Goal: Find specific fact: Find specific fact

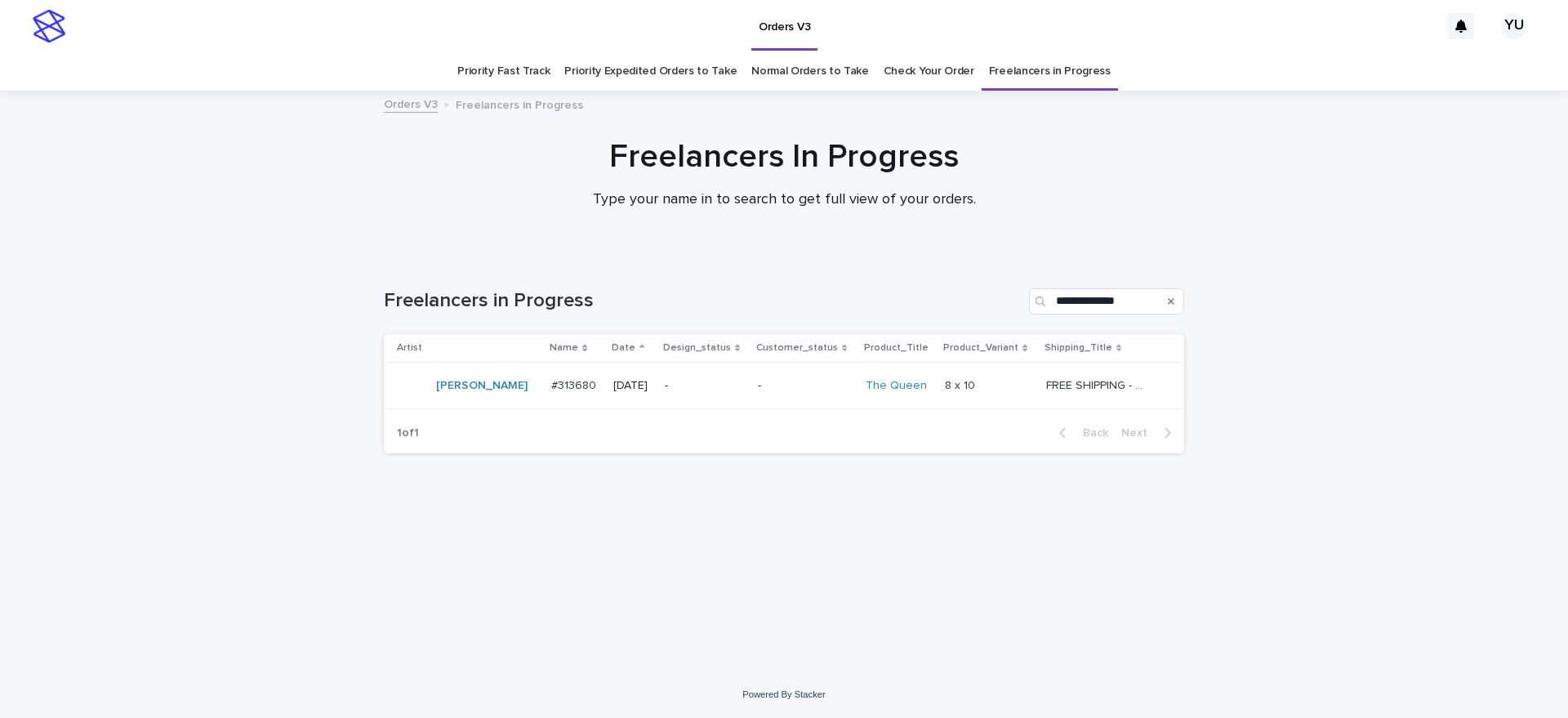
click at [1129, 378] on p "FREE SHIPPING - preview in 1-2 business days, after your approval delivery will…" at bounding box center [1098, 384] width 106 height 17
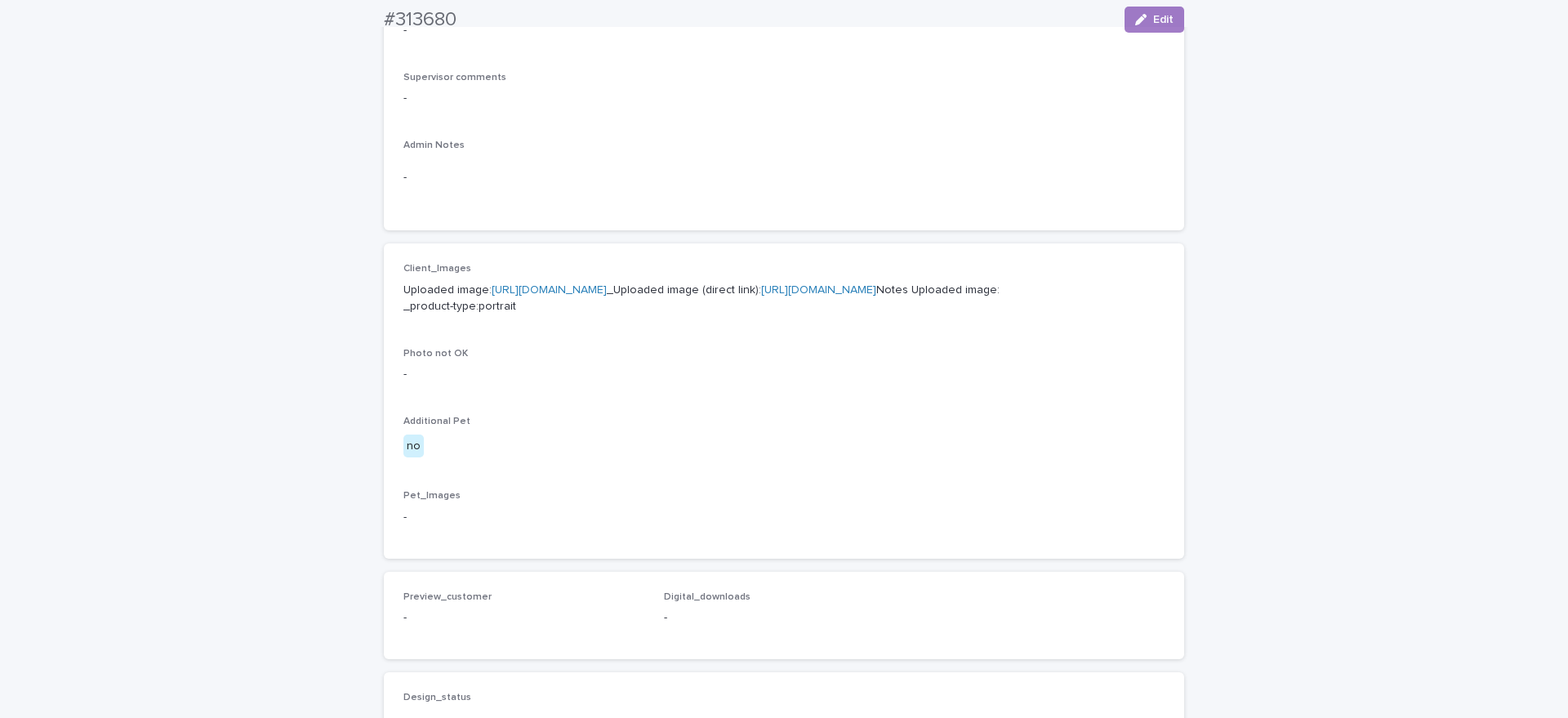
scroll to position [510, 0]
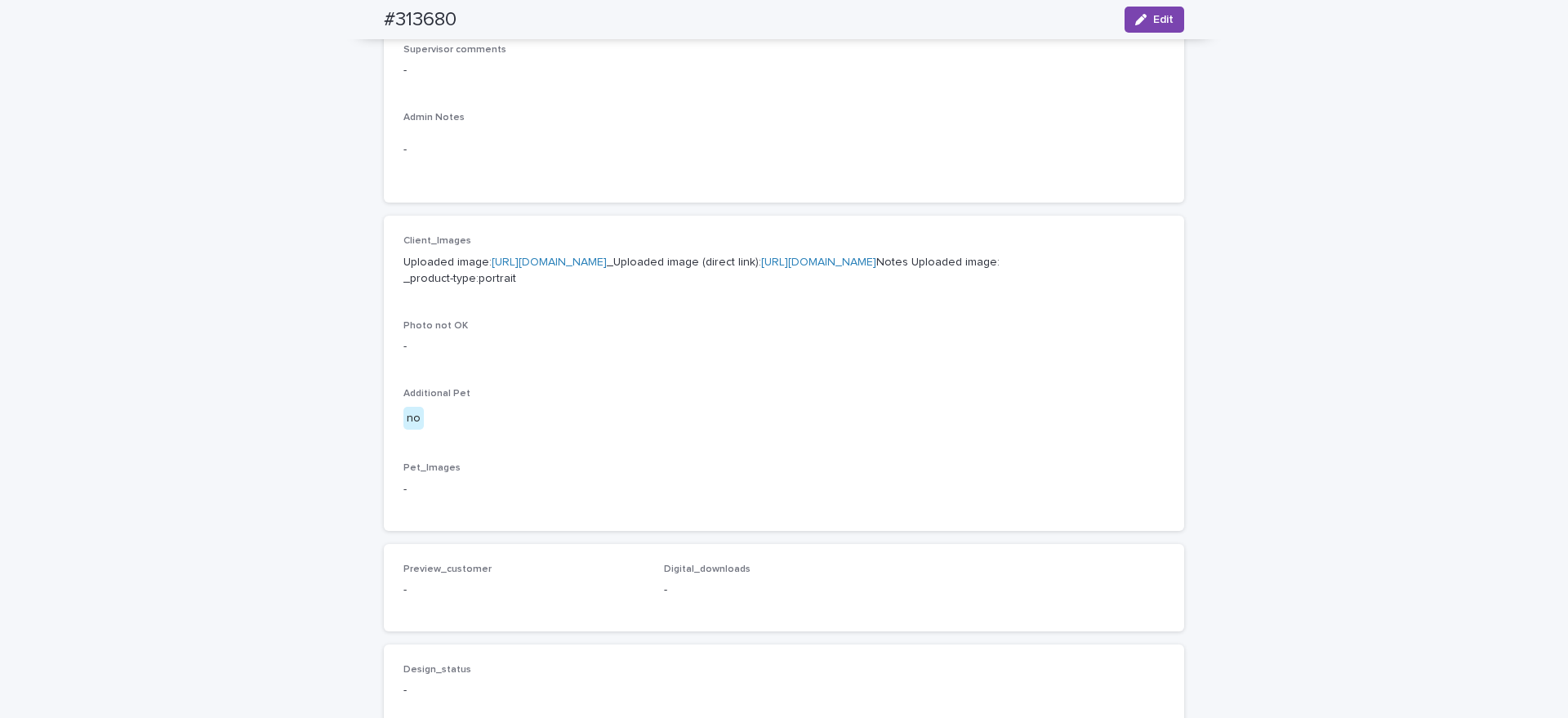
click at [1370, 487] on div "Loading... Saving… Loading... Saving… #313680 Edit #313680 Edit Sorry, there wa…" at bounding box center [784, 325] width 1568 height 1488
click at [606, 267] on link "[URL][DOMAIN_NAME]" at bounding box center [549, 261] width 115 height 11
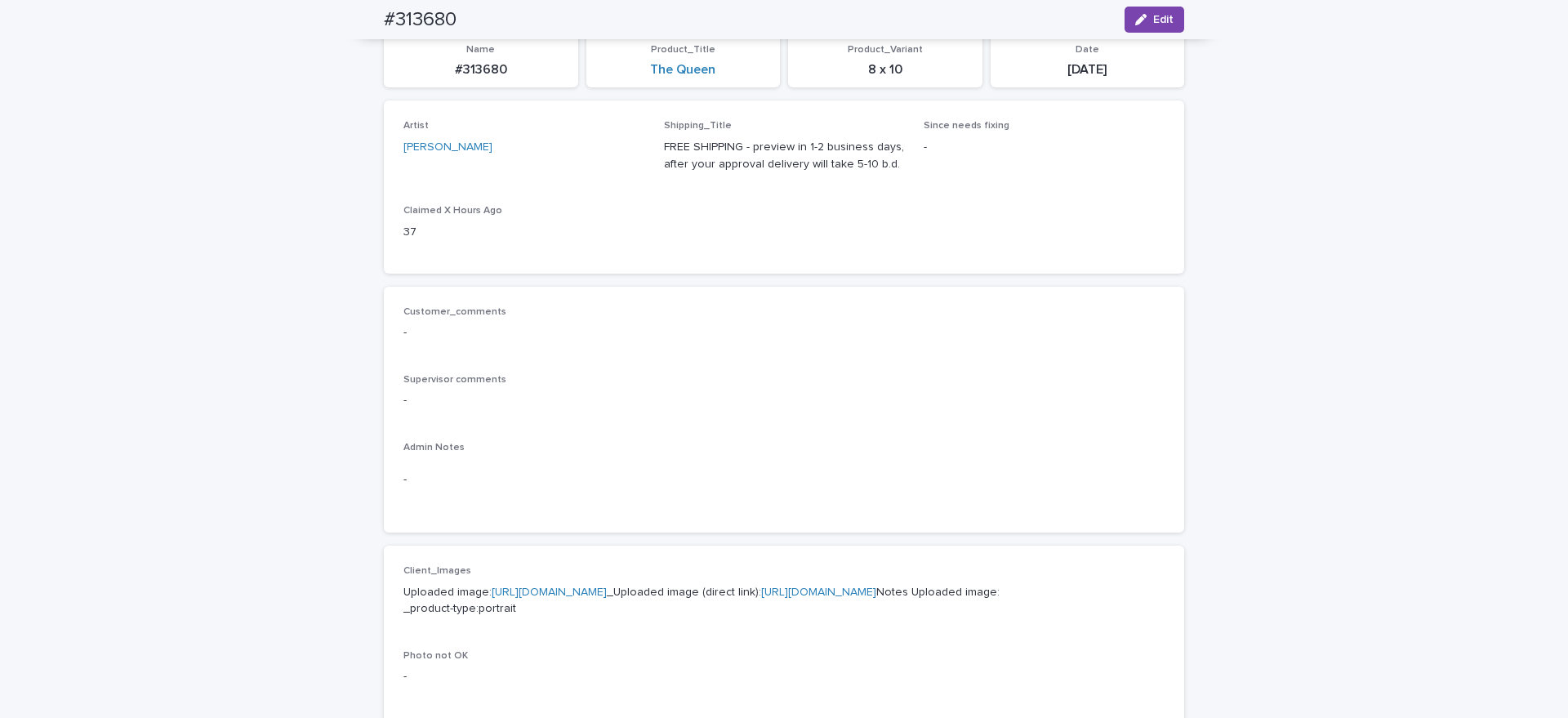
scroll to position [0, 0]
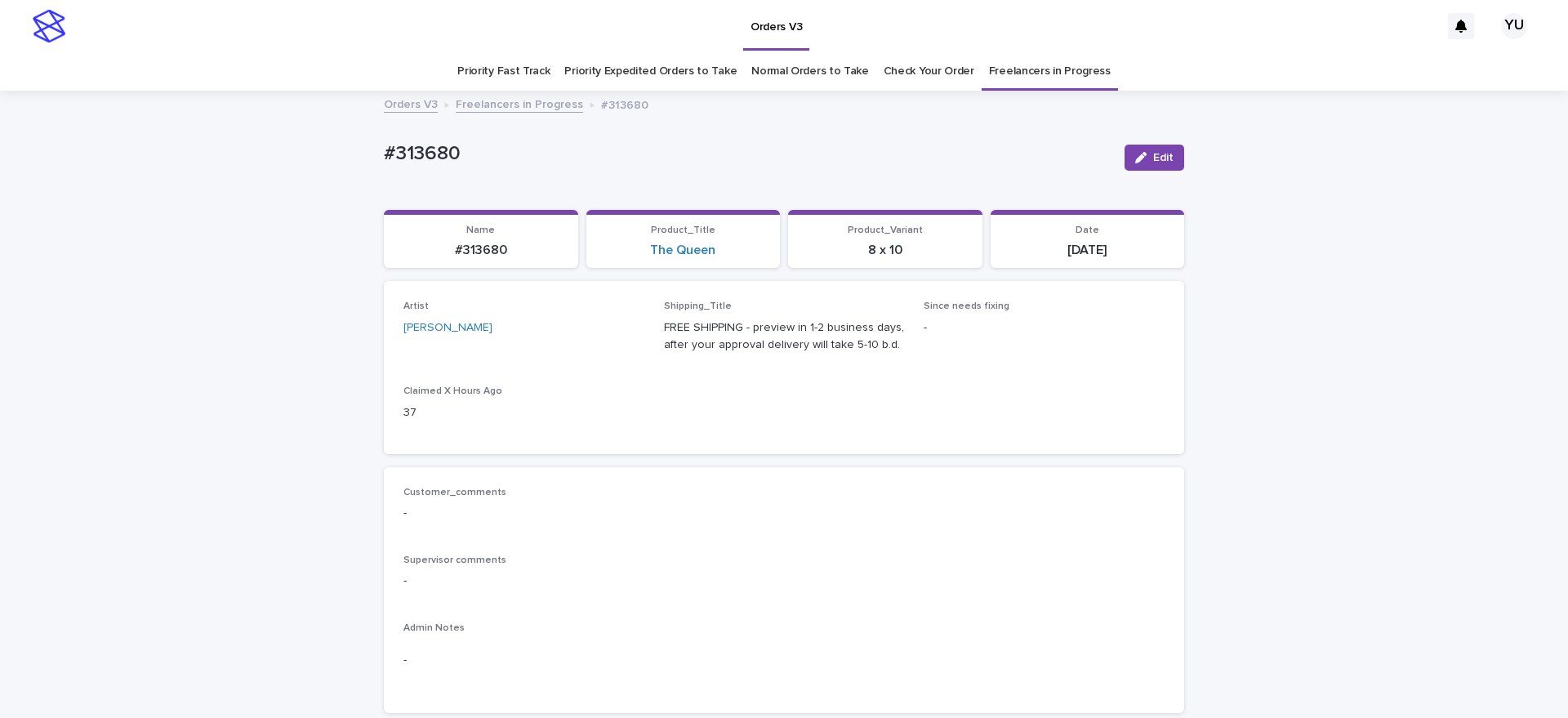
click at [452, 252] on p "#313680" at bounding box center [481, 251] width 175 height 16
click at [493, 259] on section "Name #313680" at bounding box center [480, 238] width 194 height 59
click at [496, 256] on p "#313680" at bounding box center [481, 251] width 175 height 16
copy p "313680"
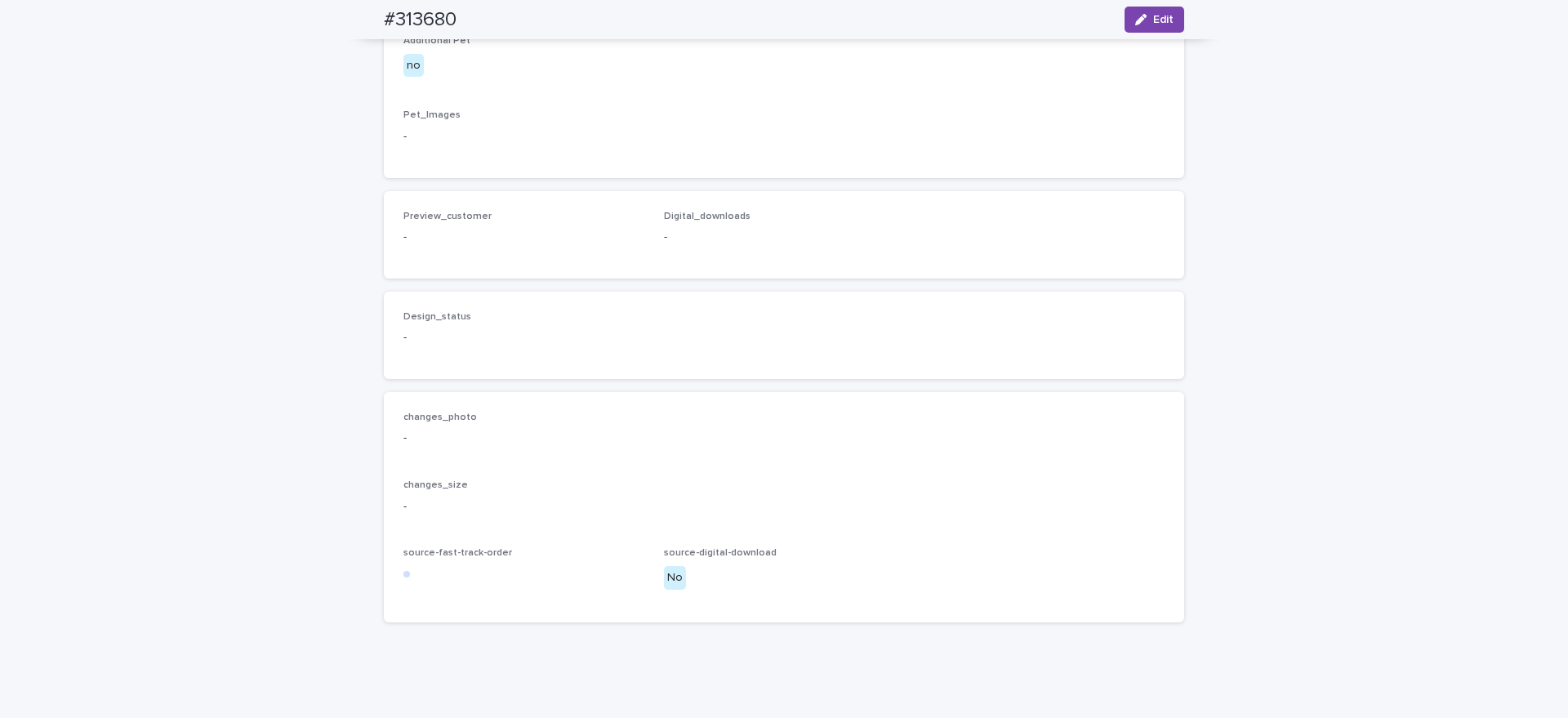
scroll to position [862, 0]
